Goal: Task Accomplishment & Management: Use online tool/utility

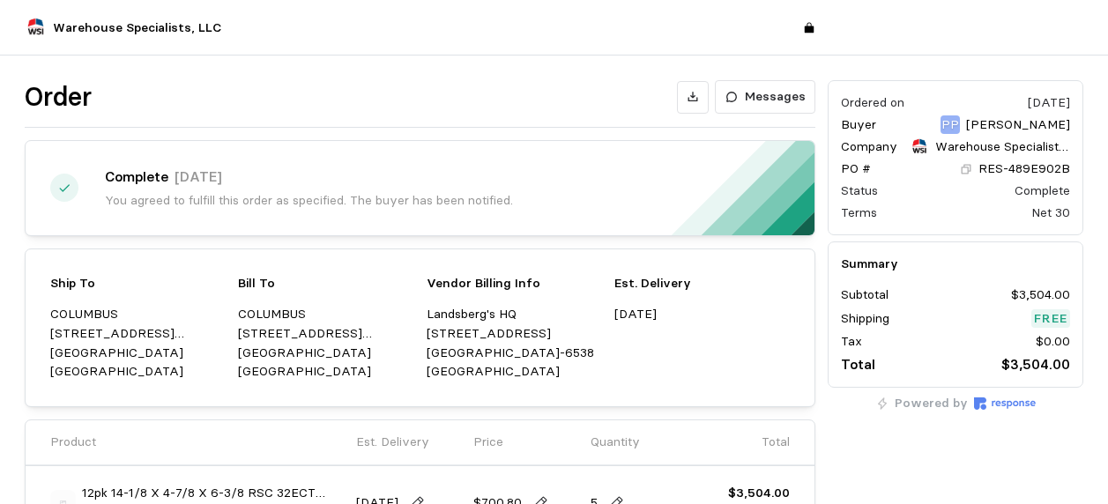
scroll to position [345, 0]
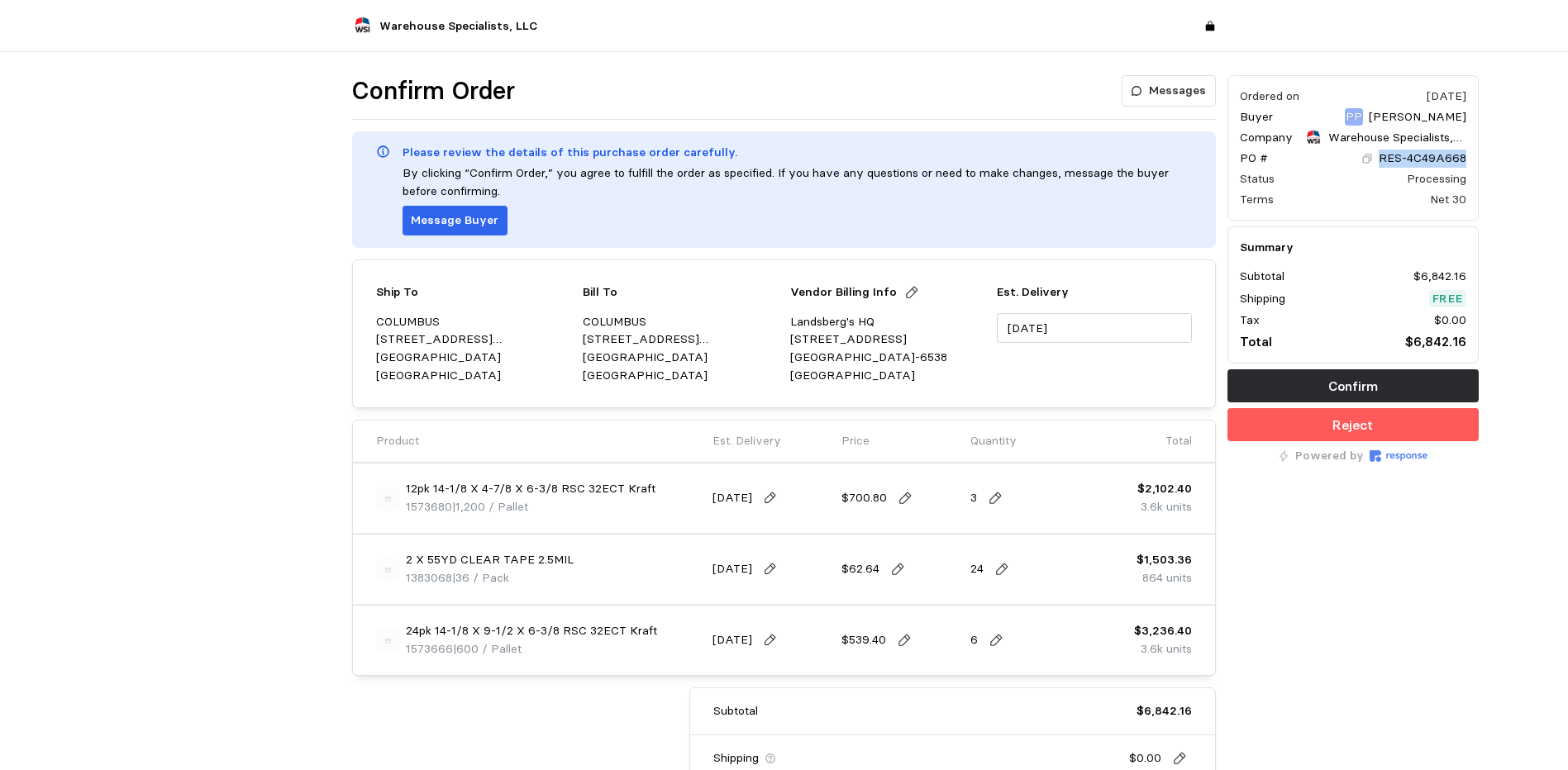
drag, startPoint x: 1465, startPoint y: 156, endPoint x: 1378, endPoint y: 157, distance: 87.0
click at [1051, 157] on div "RES-4C49A668" at bounding box center [1414, 158] width 105 height 18
drag, startPoint x: 1378, startPoint y: 157, endPoint x: 1398, endPoint y: 157, distance: 20.0
copy p "RES-4C49A668"
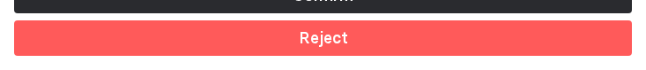
drag, startPoint x: 116, startPoint y: 62, endPoint x: -41, endPoint y: 108, distance: 163.6
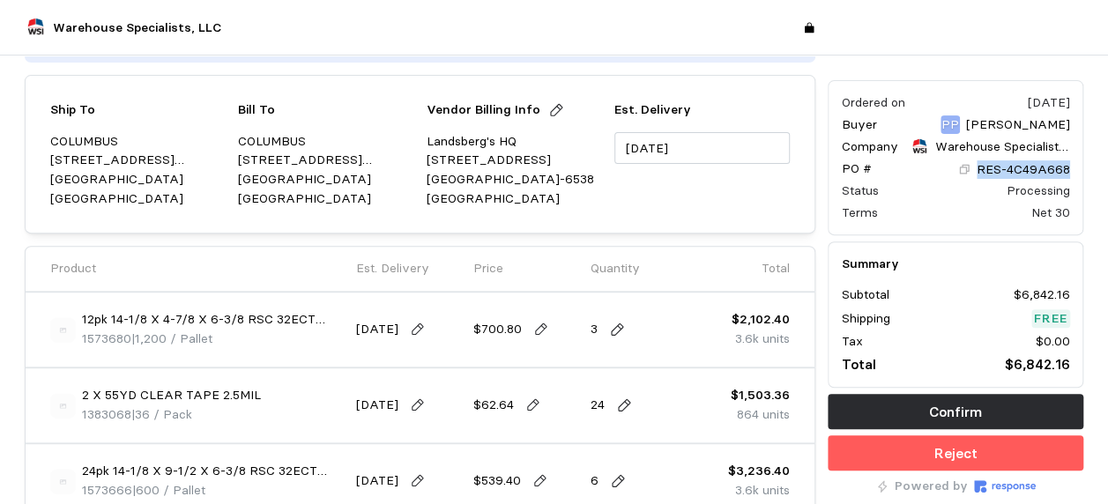
scroll to position [441, 0]
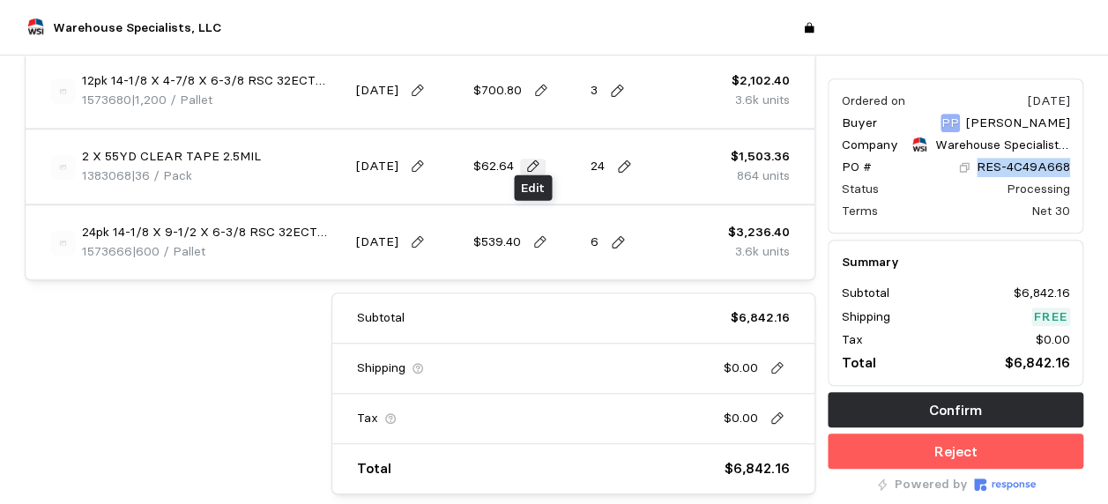
click at [534, 166] on icon at bounding box center [533, 166] width 12 height 12
drag, startPoint x: 534, startPoint y: 166, endPoint x: 448, endPoint y: 143, distance: 89.3
click at [424, 148] on div "2 X 55YD CLEAR TAPE 2.5MIL 1383068 | 36 / Pack [DATE] 62.64 24 $1,503.36 864 un…" at bounding box center [420, 167] width 752 height 62
type input "44.52"
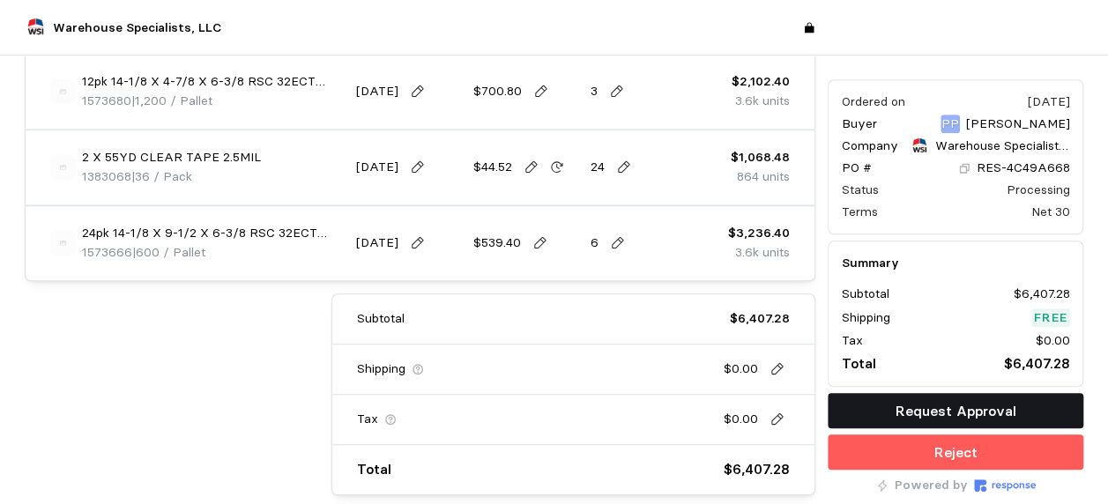
click at [855, 398] on button "Request Approval" at bounding box center [955, 410] width 256 height 35
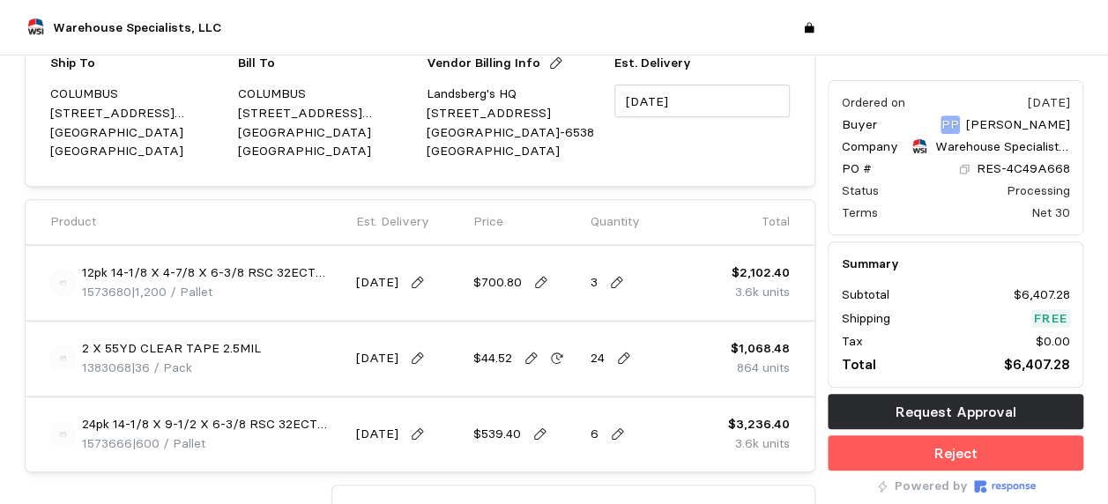
scroll to position [229, 0]
